Goal: Task Accomplishment & Management: Complete application form

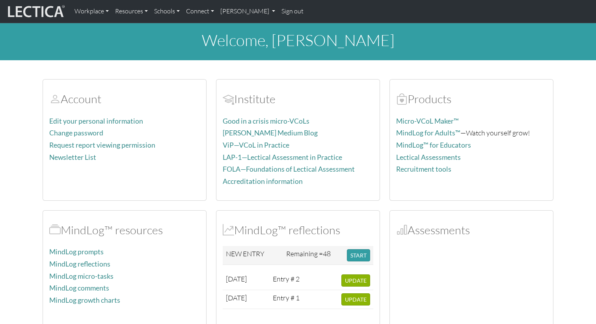
scroll to position [37, 0]
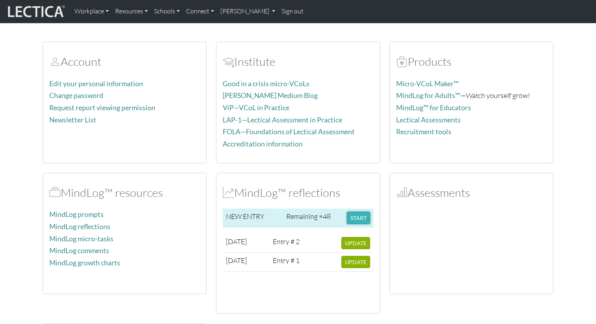
click at [353, 219] on button "START" at bounding box center [358, 218] width 23 height 12
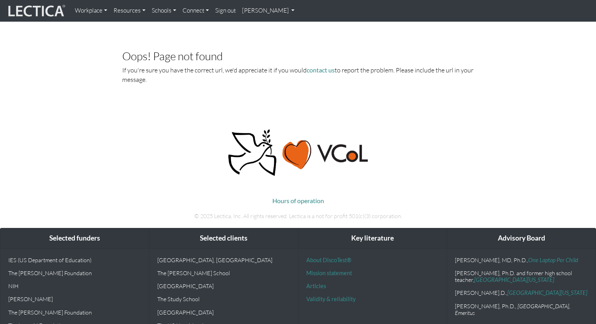
click at [44, 5] on img at bounding box center [35, 11] width 59 height 15
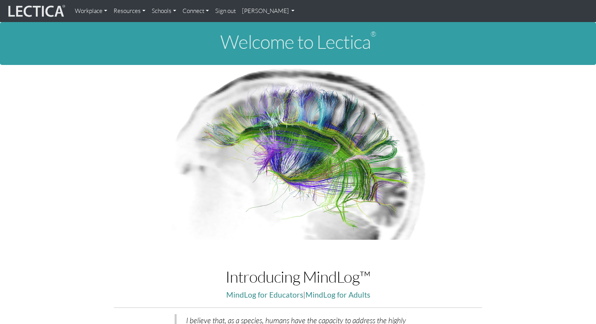
click at [39, 16] on img at bounding box center [35, 11] width 59 height 15
click at [255, 12] on link "[PERSON_NAME]" at bounding box center [268, 11] width 59 height 16
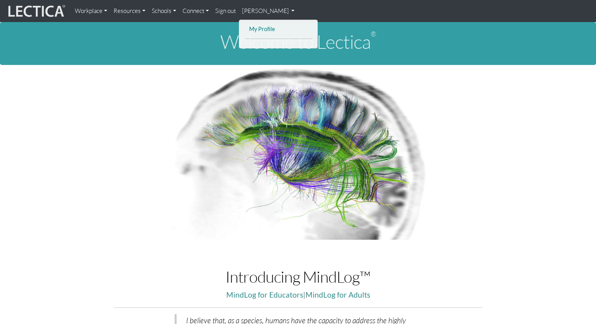
click at [256, 27] on link "My Profile" at bounding box center [278, 29] width 63 height 10
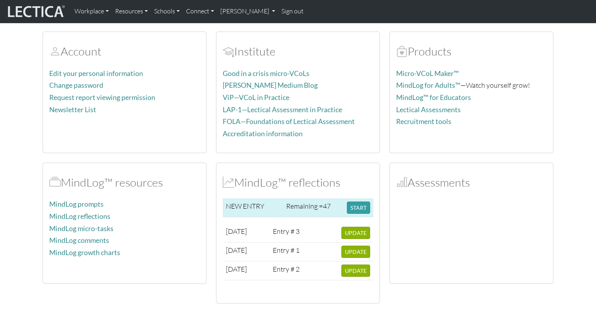
scroll to position [49, 0]
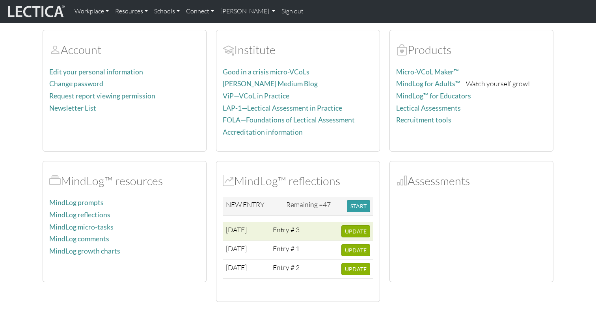
click at [247, 229] on span "2025-09-02" at bounding box center [236, 229] width 21 height 9
click at [352, 229] on span "UPDATE" at bounding box center [356, 231] width 22 height 7
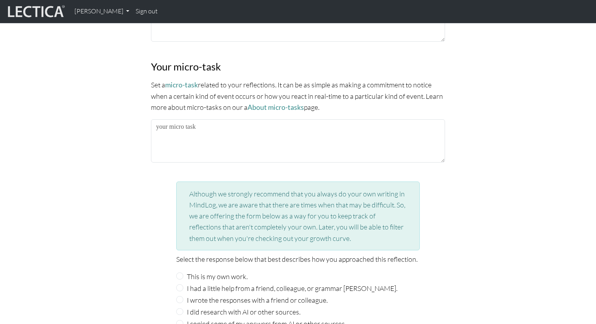
scroll to position [740, 0]
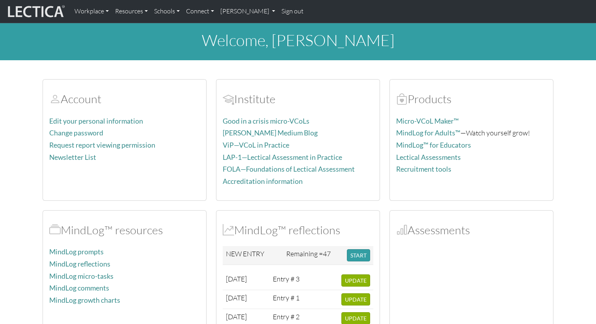
scroll to position [49, 0]
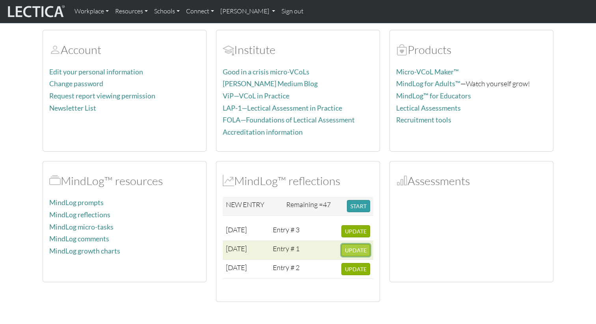
click at [355, 255] on button "UPDATE" at bounding box center [355, 250] width 29 height 12
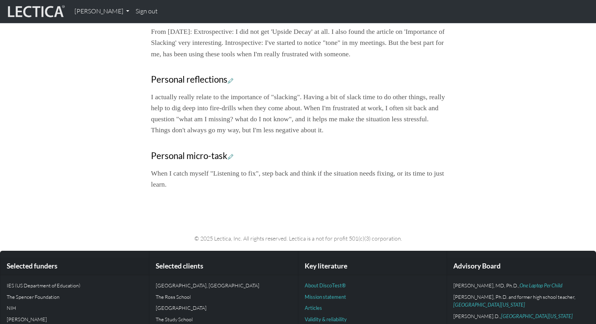
scroll to position [370, 0]
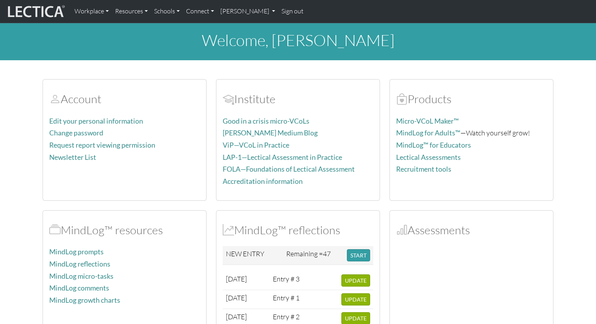
scroll to position [49, 0]
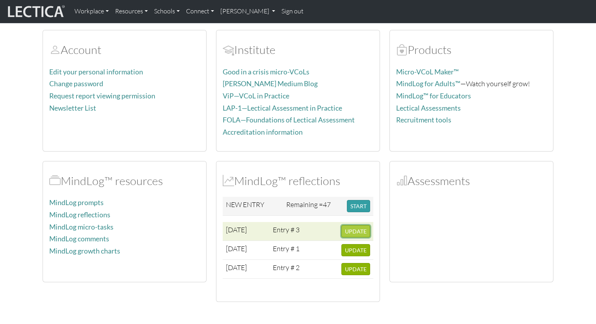
click at [350, 234] on span "UPDATE" at bounding box center [356, 231] width 22 height 7
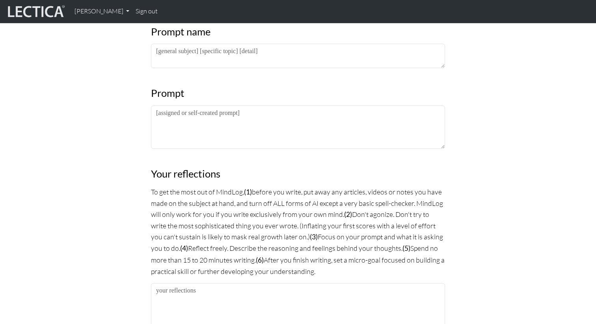
scroll to position [417, 0]
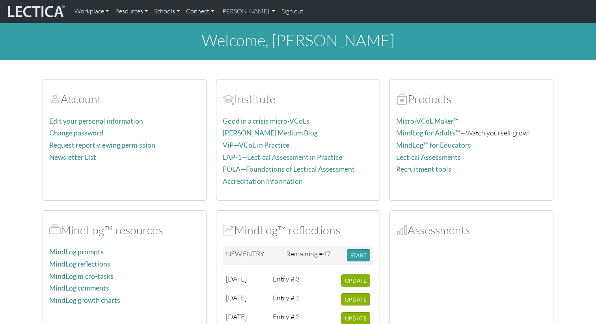
scroll to position [49, 0]
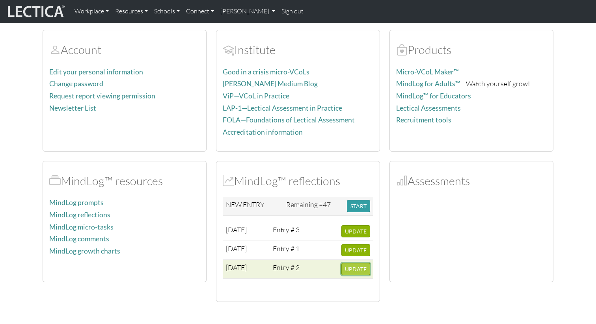
click at [354, 268] on span "UPDATE" at bounding box center [356, 269] width 22 height 7
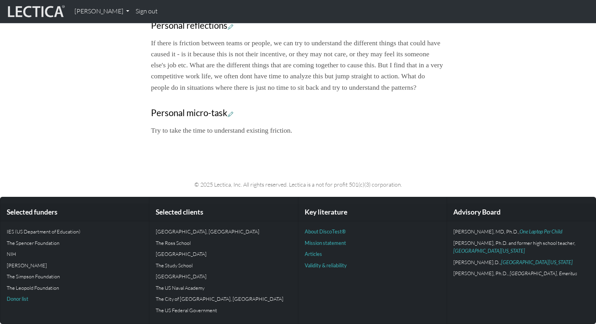
scroll to position [432, 0]
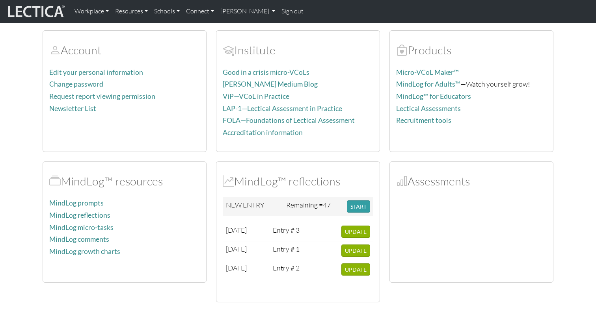
scroll to position [49, 0]
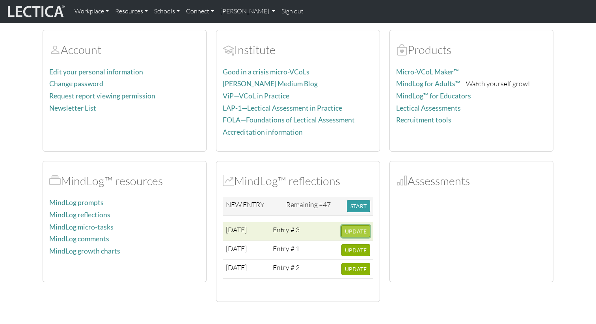
click at [347, 234] on span "UPDATE" at bounding box center [356, 231] width 22 height 7
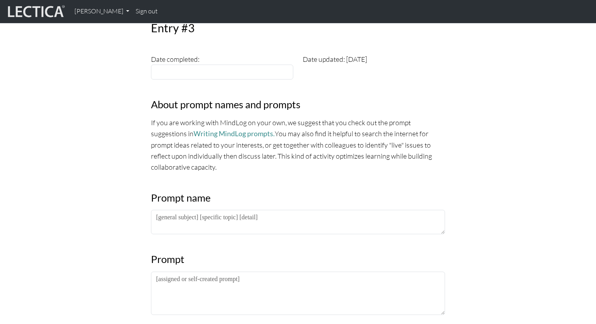
scroll to position [237, 0]
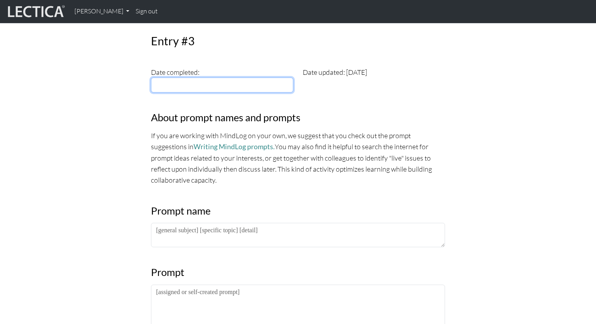
type input "[DATE]"
click at [219, 84] on input "[DATE]" at bounding box center [222, 85] width 142 height 15
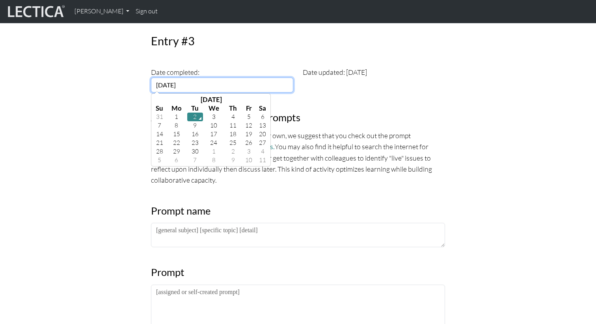
click at [194, 117] on td "2" at bounding box center [195, 117] width 16 height 9
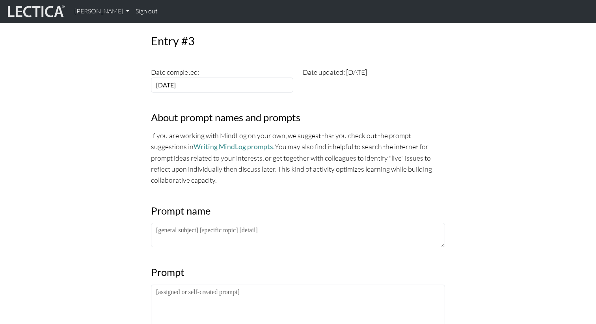
click at [225, 175] on p "If you are working with MindLog on your own, we suggest that you check out the …" at bounding box center [298, 158] width 294 height 56
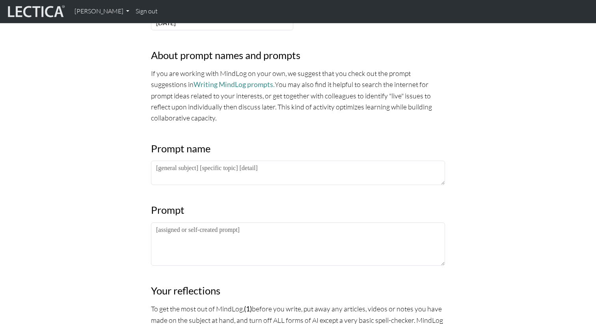
scroll to position [301, 0]
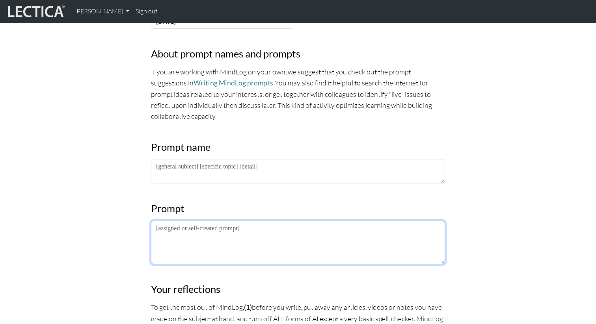
click at [197, 247] on textarea at bounding box center [298, 242] width 294 height 43
paste textarea "Extrospective: What I am noticing about the lectures/frameworks/practices is… I…"
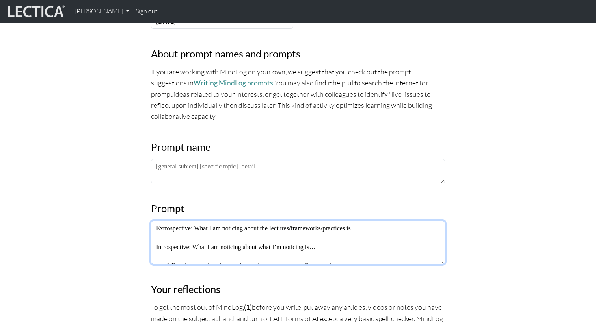
scroll to position [34, 0]
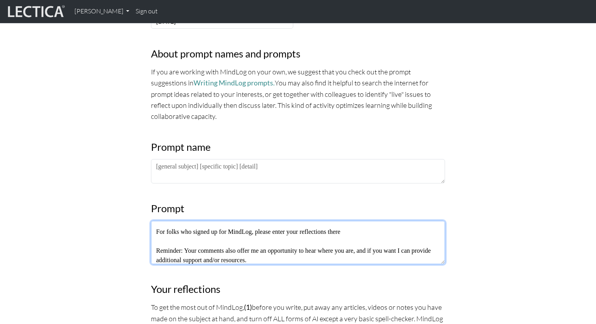
type textarea "Extrospective: What I am noticing about the lectures/frameworks/practices is… I…"
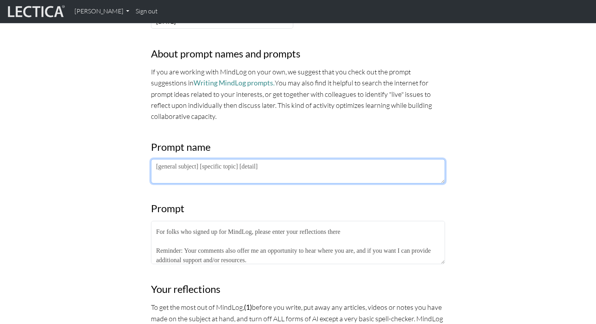
click at [208, 175] on textarea at bounding box center [298, 171] width 294 height 24
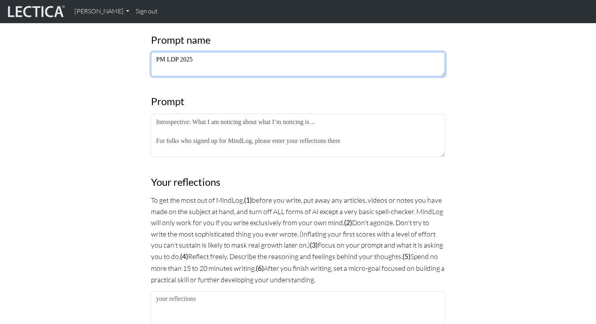
scroll to position [29, 0]
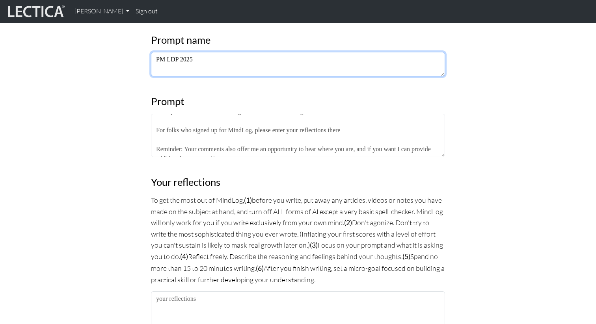
type textarea "PM LDP 2025"
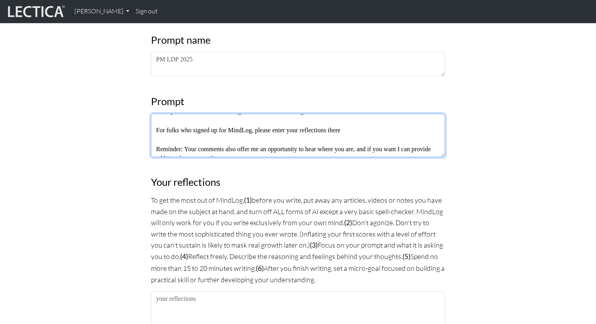
scroll to position [38, 0]
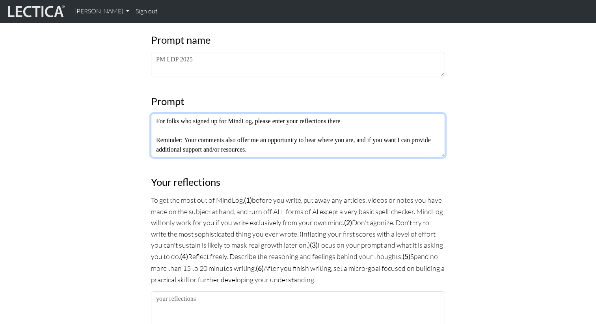
drag, startPoint x: 156, startPoint y: 131, endPoint x: 248, endPoint y: 172, distance: 100.9
click at [248, 172] on div "MindLog is a tool for reflecting on and learning from life experience. It's des…" at bounding box center [297, 198] width 303 height 1001
type textarea "Extrospective: What I am noticing about the lectures/frameworks/practices is… I…"
